Goal: Transaction & Acquisition: Purchase product/service

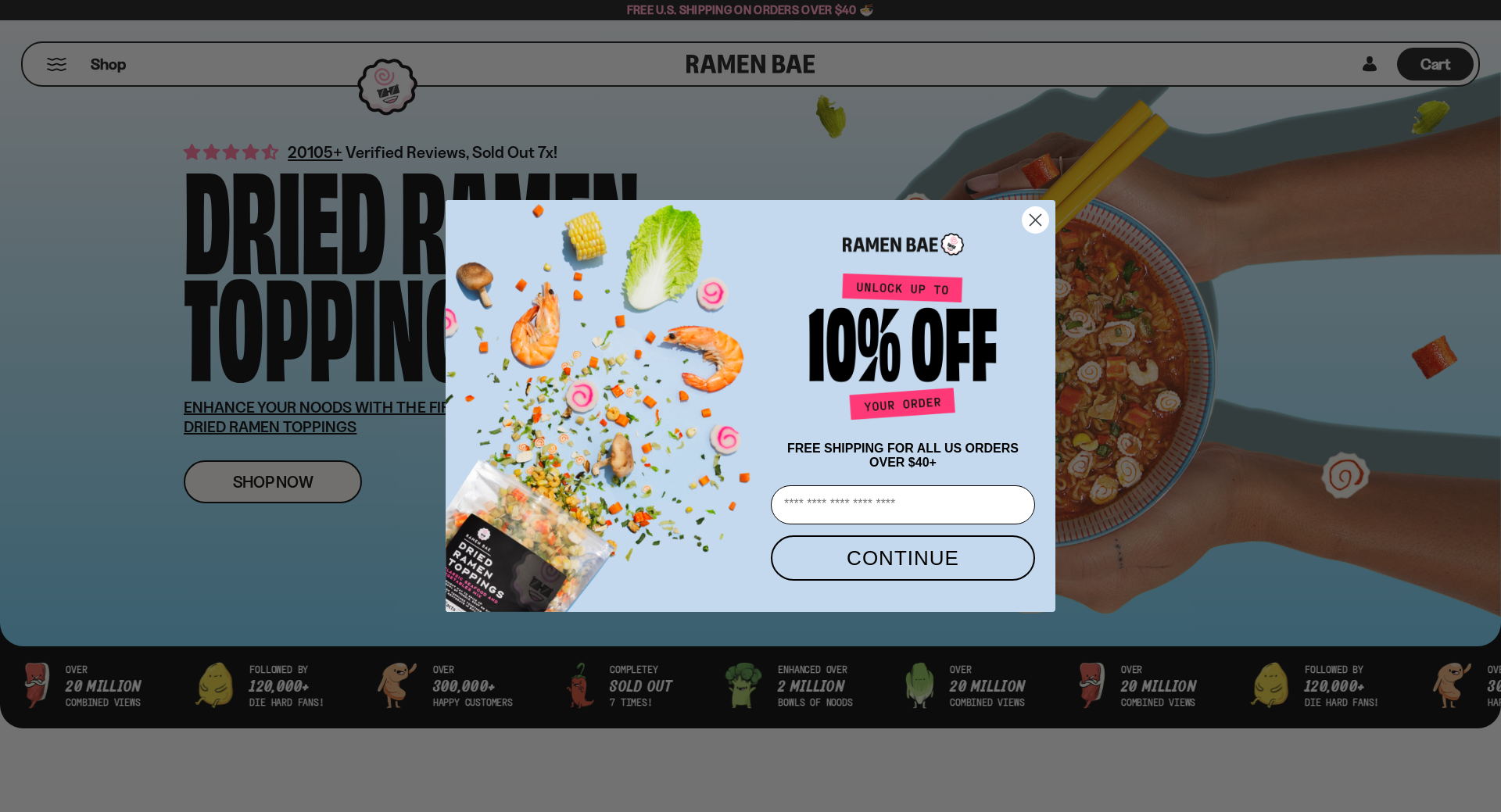
click at [1043, 211] on circle "Close dialog" at bounding box center [1035, 220] width 26 height 26
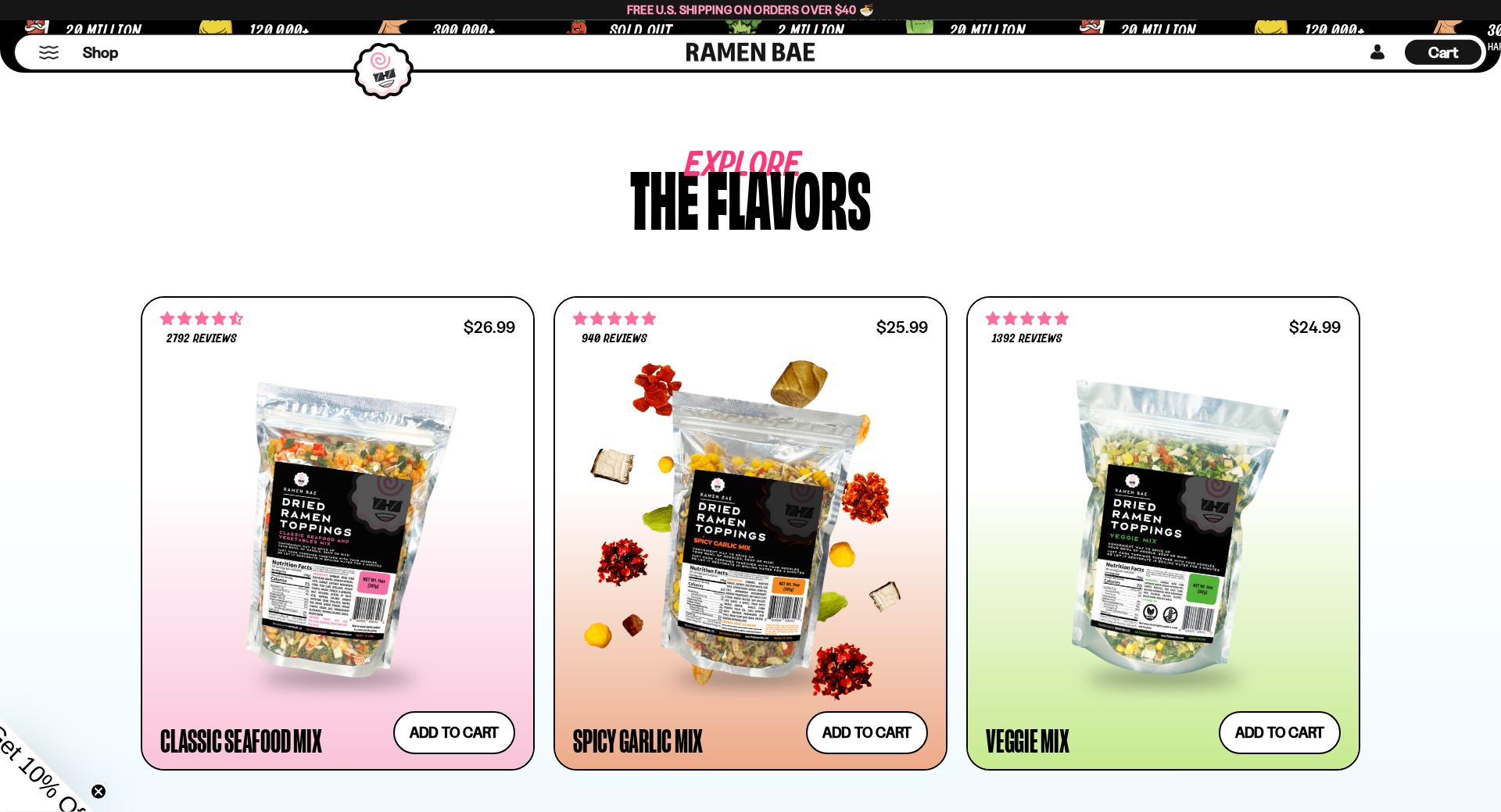
scroll to position [797, 0]
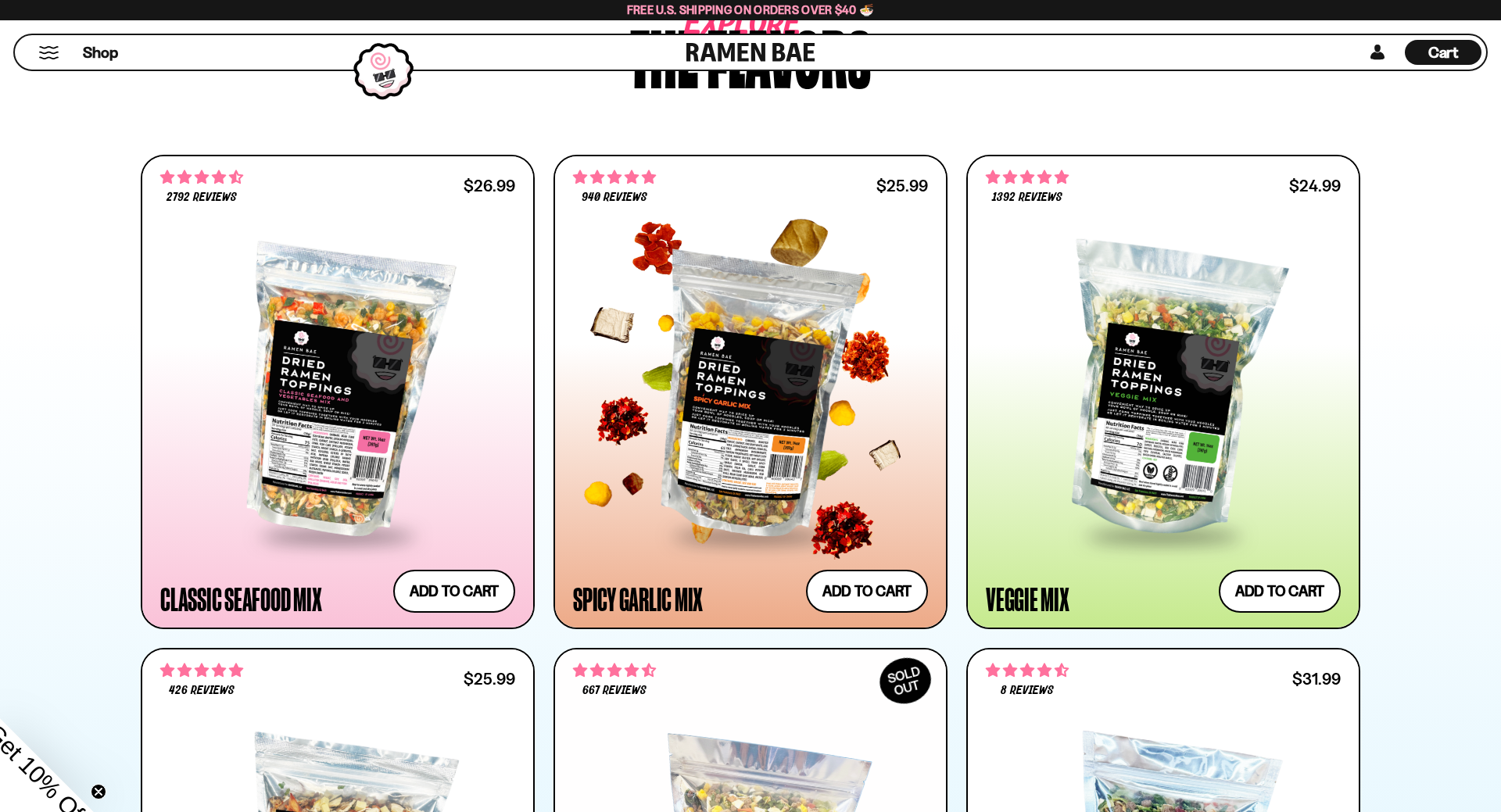
click at [785, 452] on div at bounding box center [750, 392] width 355 height 285
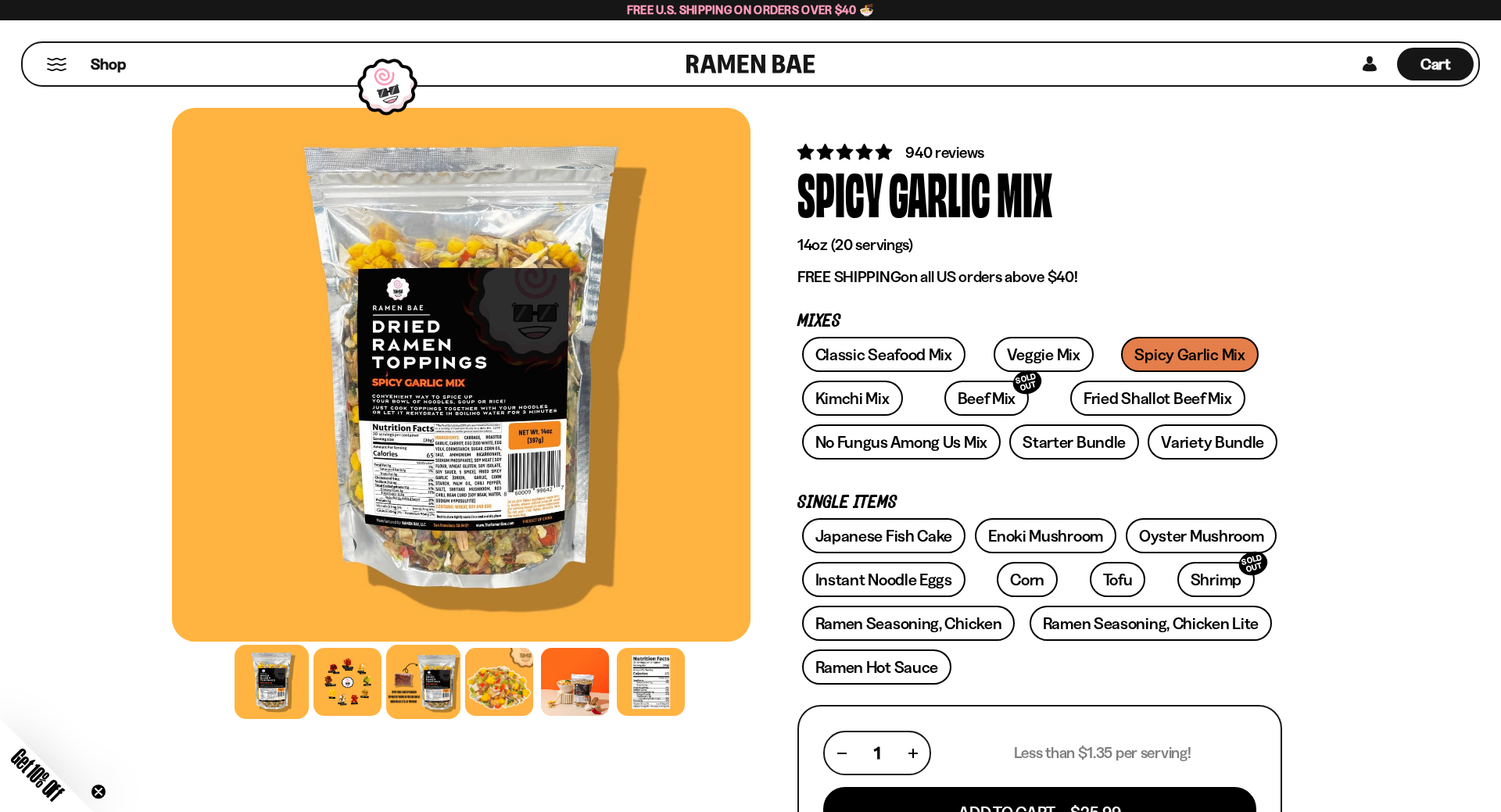
click at [426, 692] on div at bounding box center [423, 682] width 75 height 75
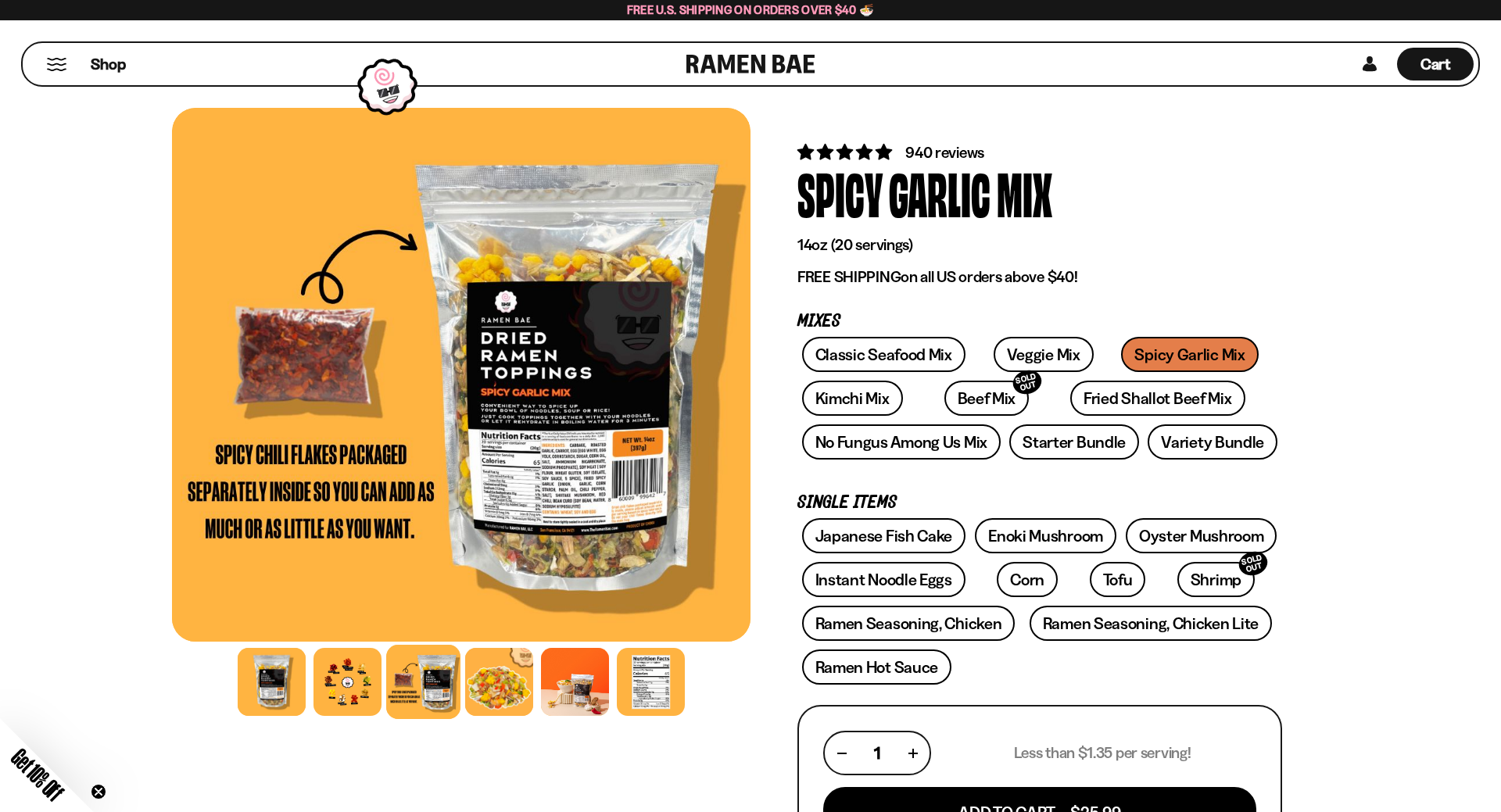
click at [585, 476] on div at bounding box center [461, 375] width 578 height 534
click at [256, 681] on div at bounding box center [272, 682] width 75 height 75
